Goal: Task Accomplishment & Management: Manage account settings

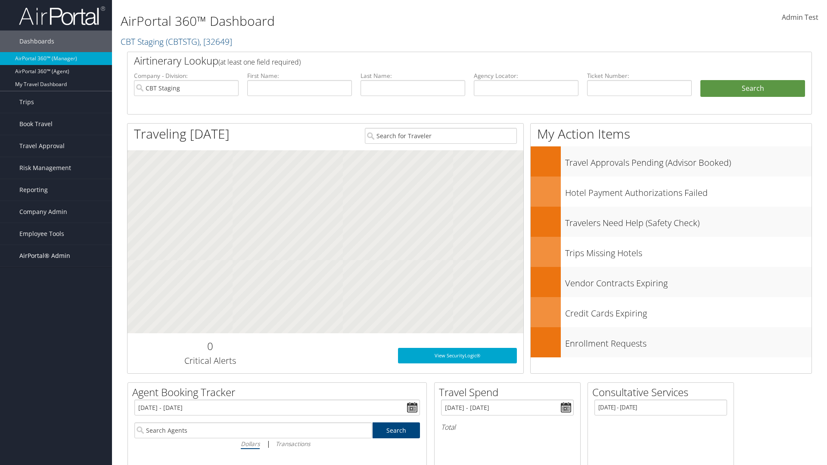
click at [56, 256] on span "AirPortal® Admin" at bounding box center [44, 256] width 51 height 22
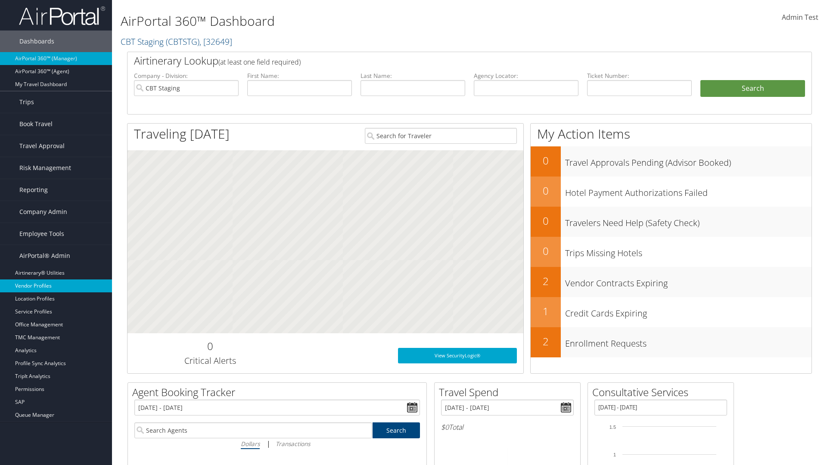
click at [56, 286] on link "Vendor Profiles" at bounding box center [56, 285] width 112 height 13
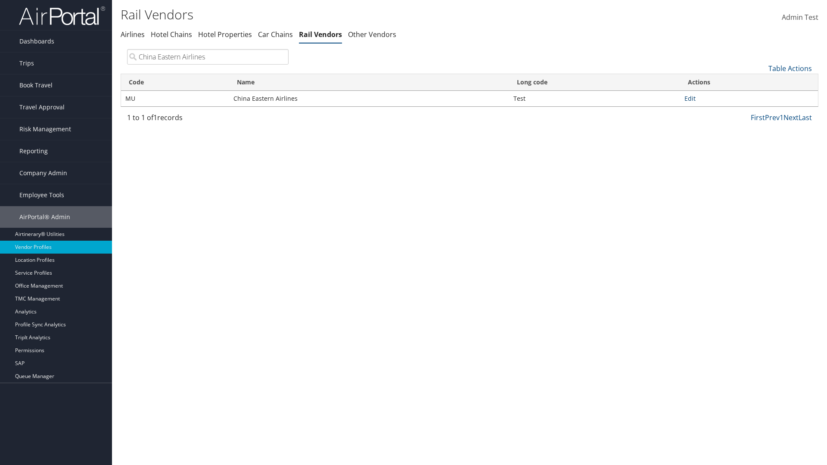
type input "China Eastern Airlines"
click at [690, 98] on link "Edit" at bounding box center [689, 98] width 11 height 8
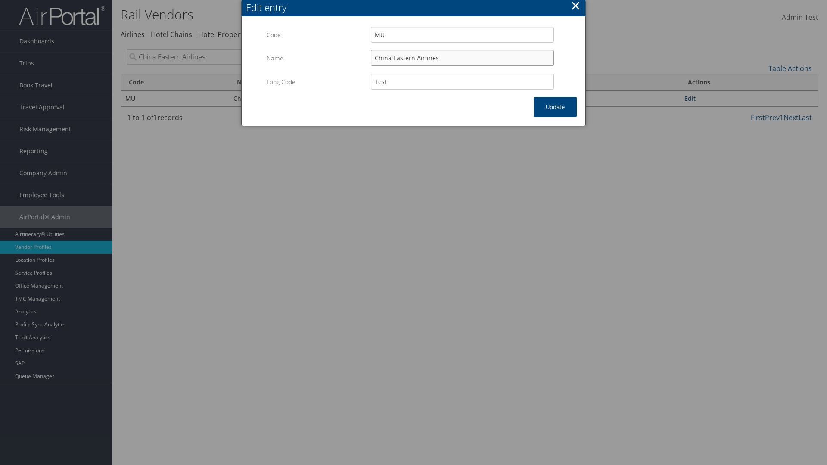
click at [462, 58] on input "China Eastern Airlines" at bounding box center [462, 58] width 183 height 16
type input "China Eastern Airlines"
click at [462, 81] on input "Test" at bounding box center [462, 82] width 183 height 16
type input "Test"
click at [555, 107] on button "Update" at bounding box center [554, 107] width 43 height 20
